Goal: Use online tool/utility: Utilize a website feature to perform a specific function

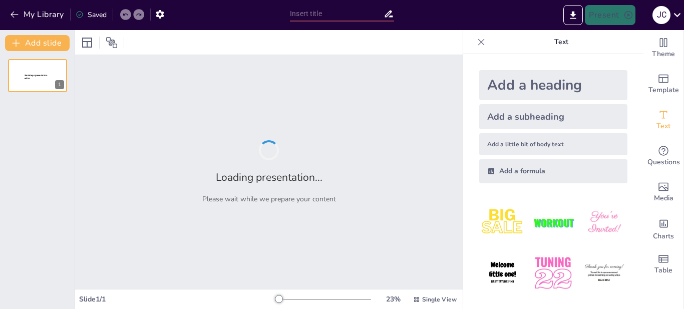
type input "Análisis de los Procesos Contables en el Sistema Nacional de Contabilidad del P…"
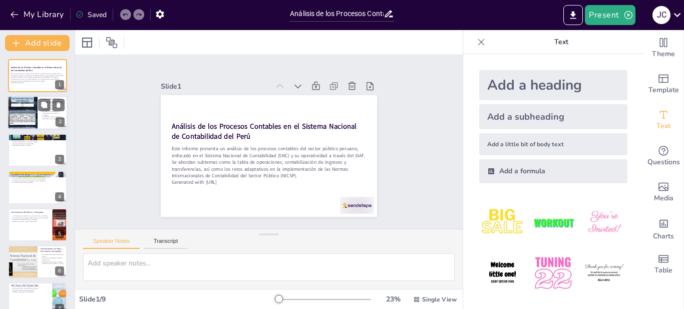
click at [21, 117] on div at bounding box center [23, 113] width 30 height 40
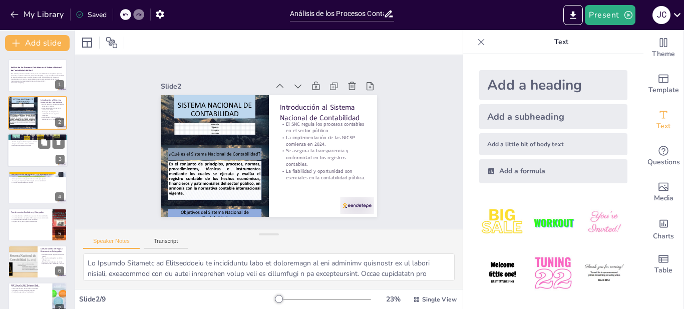
click at [31, 161] on div at bounding box center [38, 150] width 60 height 34
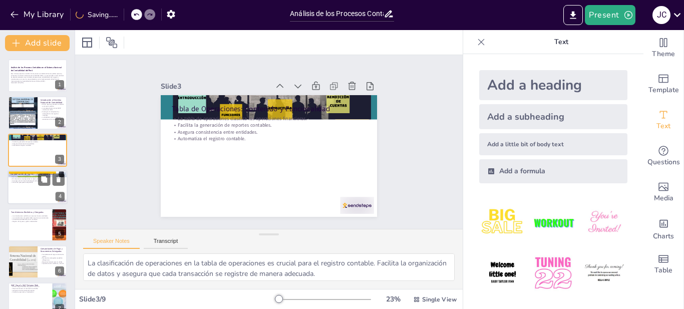
click at [36, 186] on div at bounding box center [38, 187] width 60 height 34
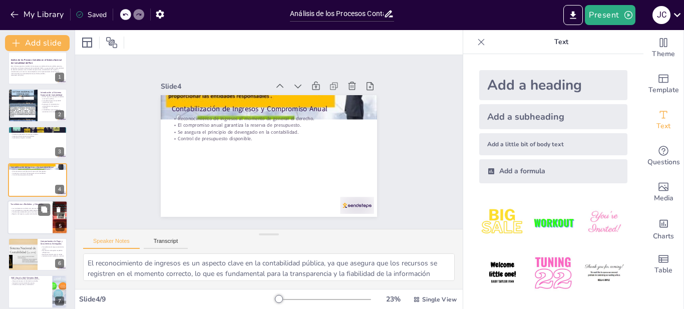
click at [28, 214] on p "Registro de ingresos y gastos relacionados." at bounding box center [30, 214] width 39 height 2
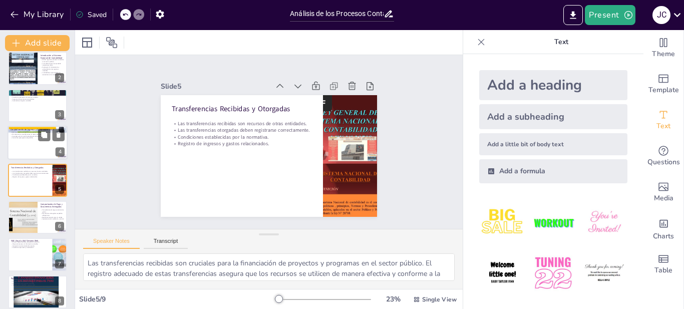
click at [32, 144] on div at bounding box center [38, 143] width 60 height 34
type textarea "El reconocimiento de ingresos es un aspecto clave en la contabilidad pública, y…"
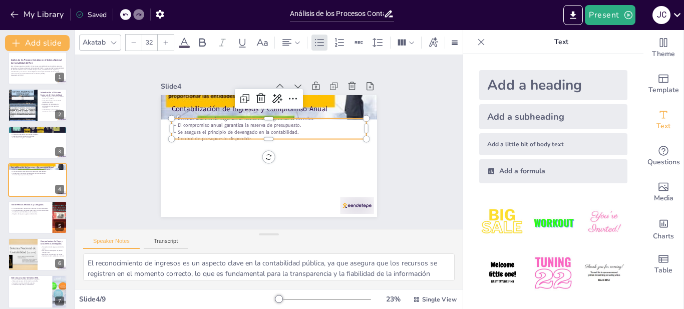
click at [241, 124] on p "El compromiso anual garantiza la reserva de presupuesto." at bounding box center [283, 149] width 85 height 181
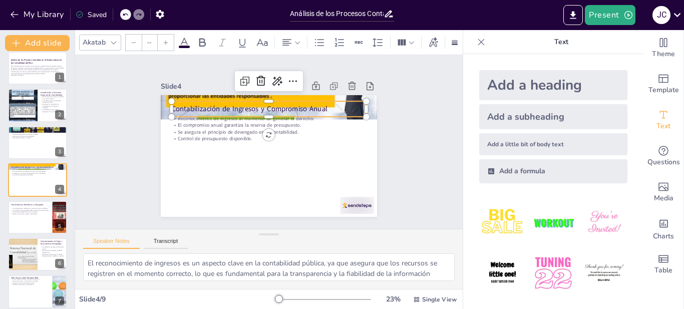
type input "48"
click at [231, 104] on p "Contabilización de Ingresos y Compromiso Anual" at bounding box center [236, 142] width 10 height 195
click at [156, 124] on div "Slide 1 Análisis de los Procesos Contables en el Sistema Nacional de Contabilid…" at bounding box center [269, 142] width 227 height 306
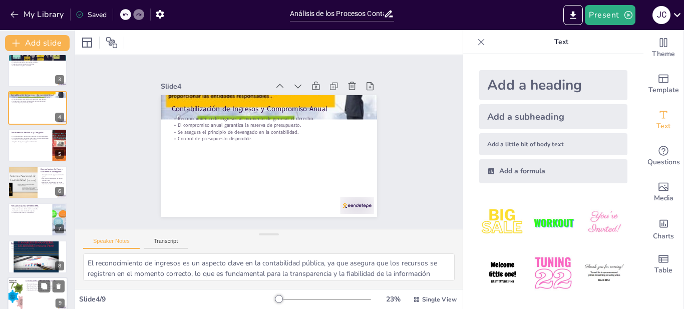
scroll to position [89, 0]
